Goal: Find specific page/section

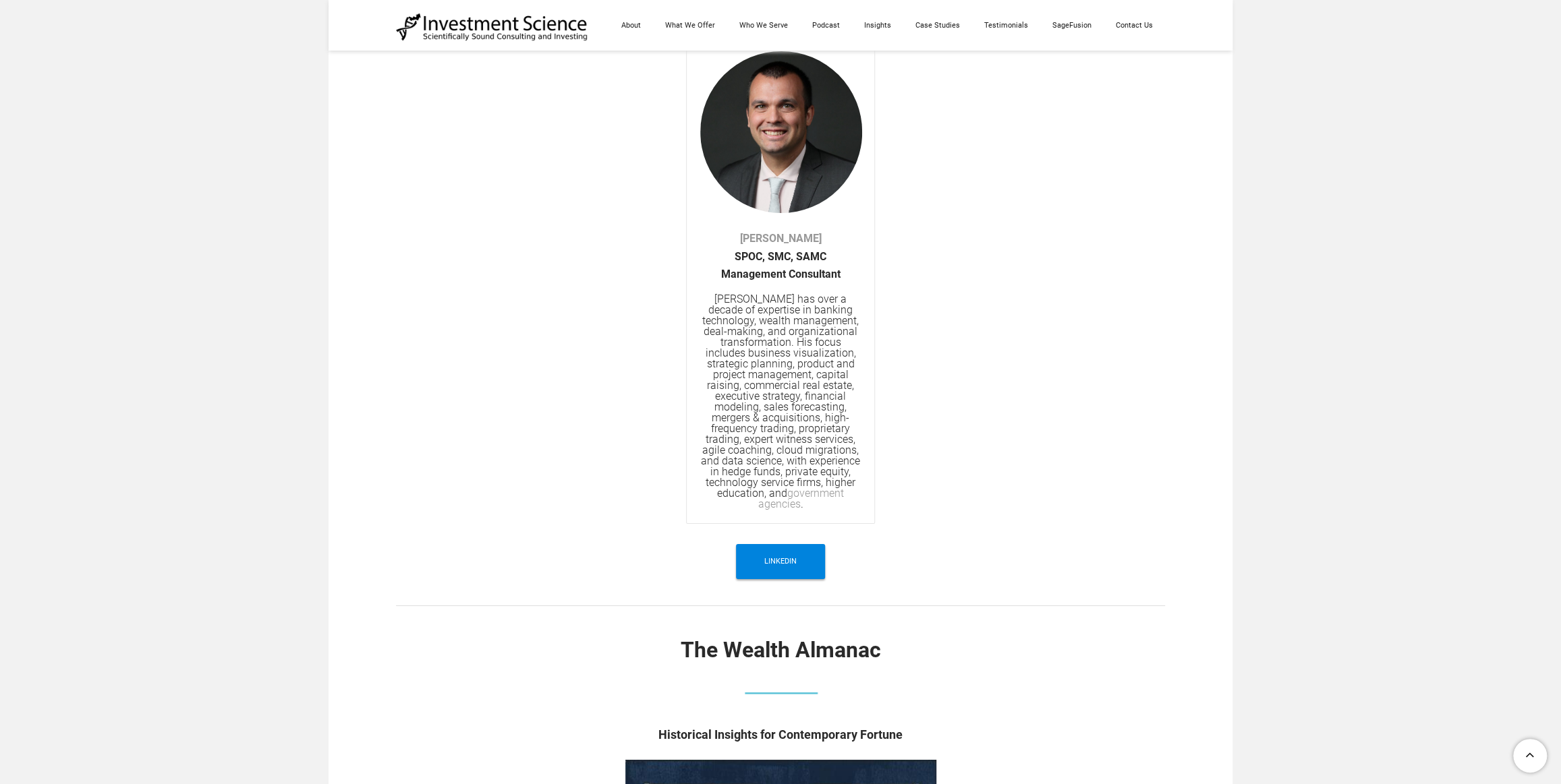
scroll to position [3823, 0]
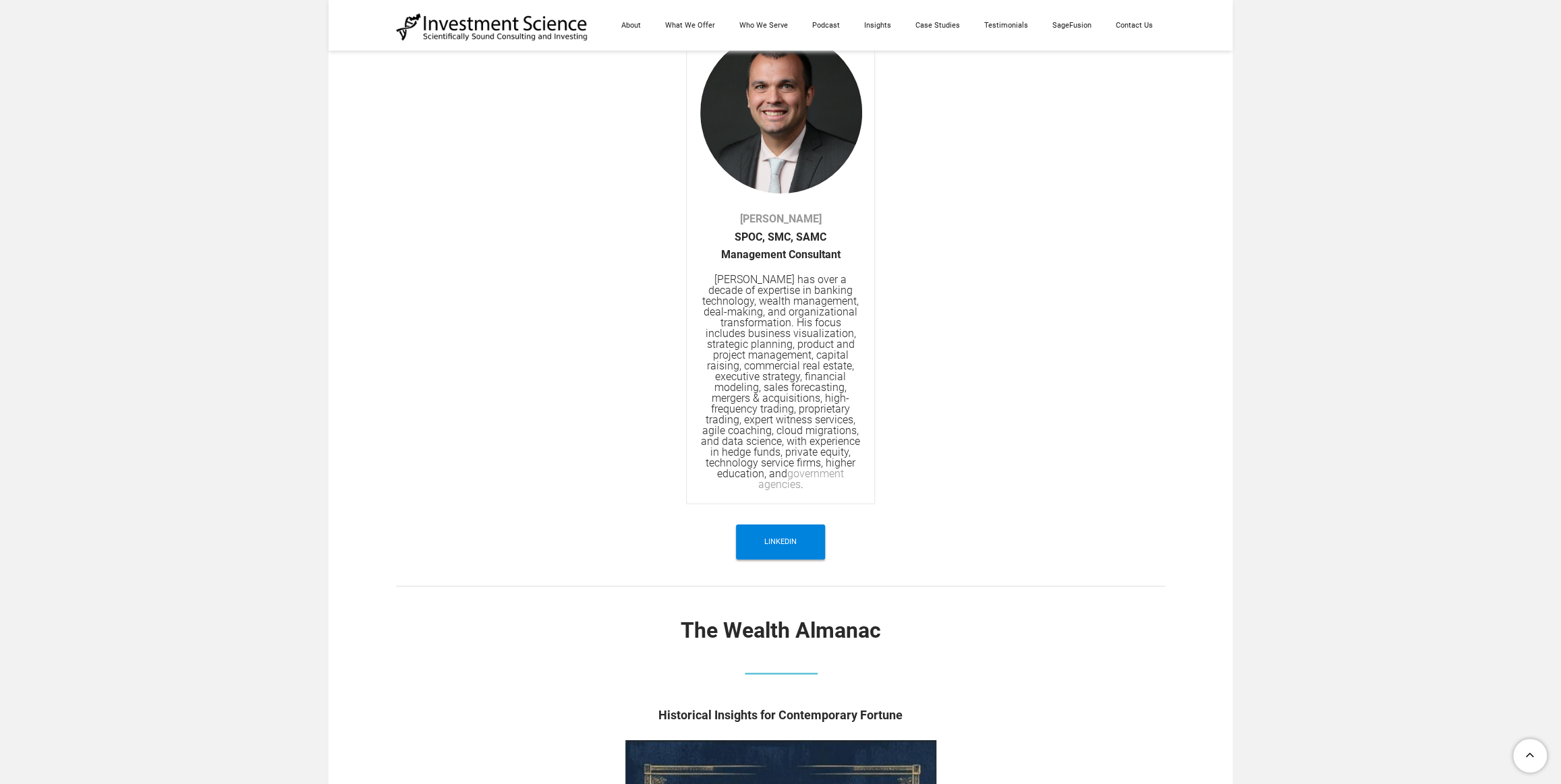
click at [1560, 378] on html "​ [PHONE_NUMBER] [STREET_ADDRESS][US_STATE]​ [EMAIL_ADDRESS][DOMAIN_NAME] Sched…" at bounding box center [780, 325] width 1561 height 8297
click at [817, 478] on link "government agencies" at bounding box center [801, 479] width 87 height 23
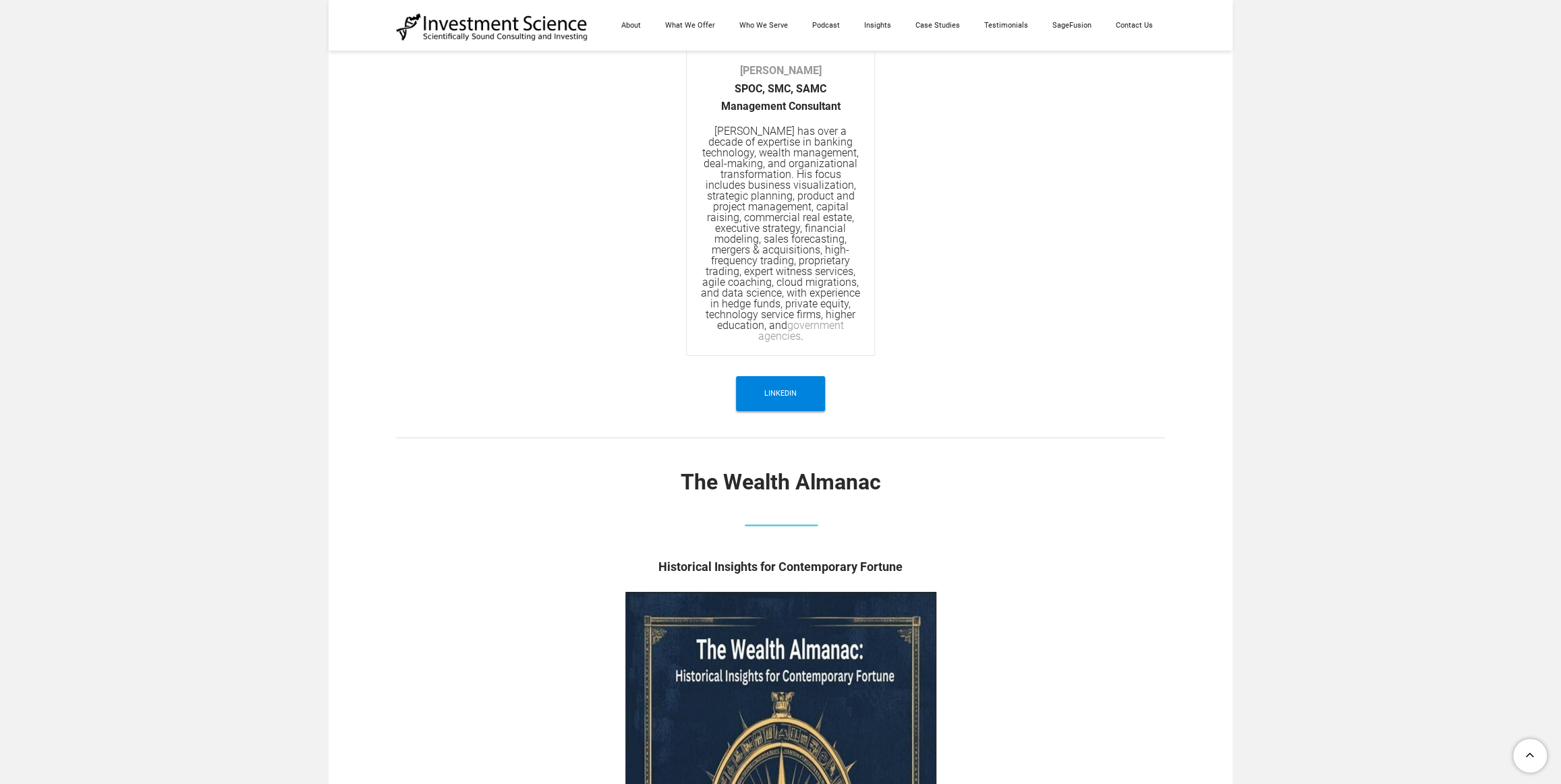
scroll to position [3925, 0]
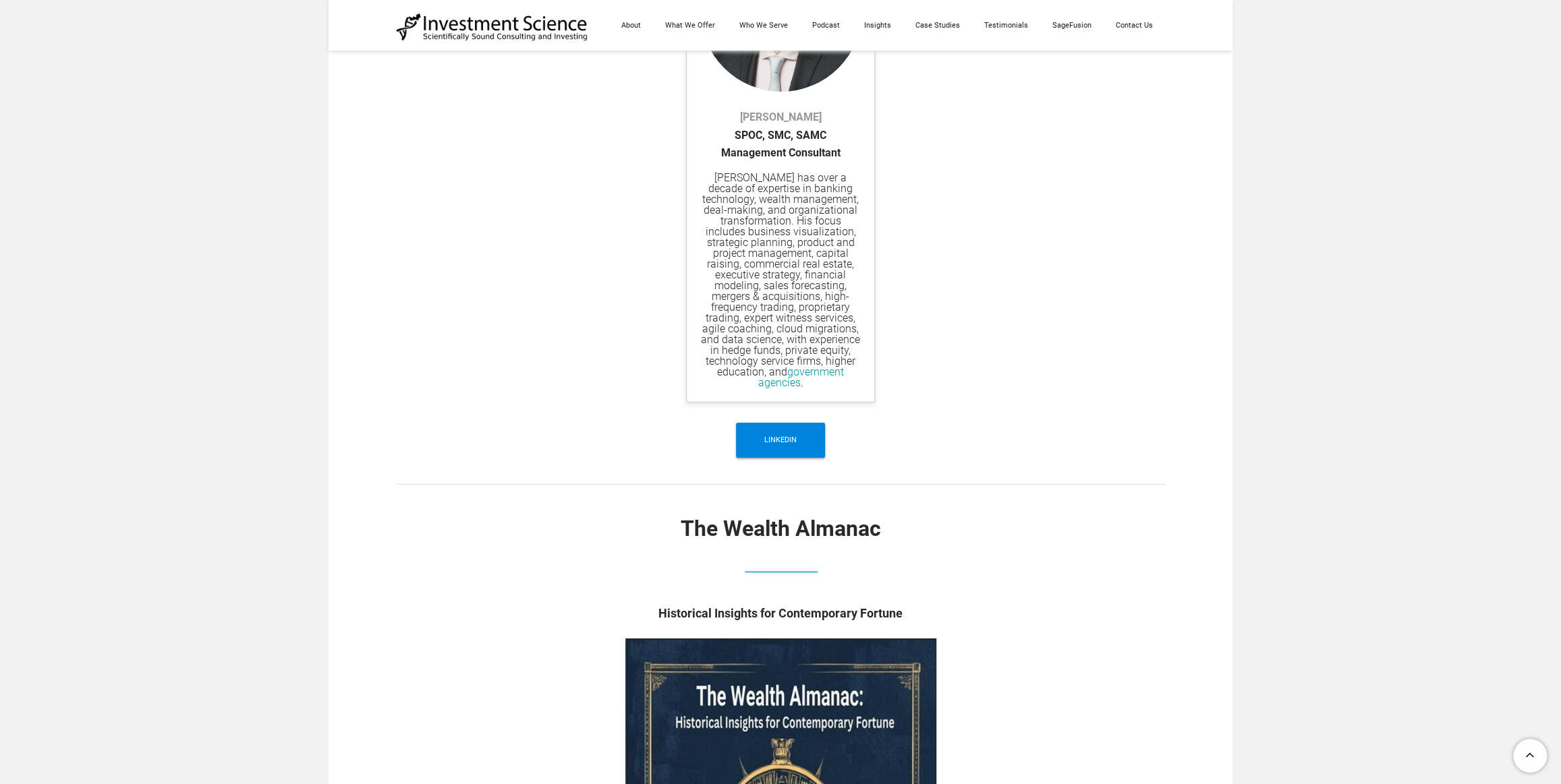
click at [829, 374] on link "government agencies" at bounding box center [801, 378] width 87 height 23
